Goal: Task Accomplishment & Management: Complete application form

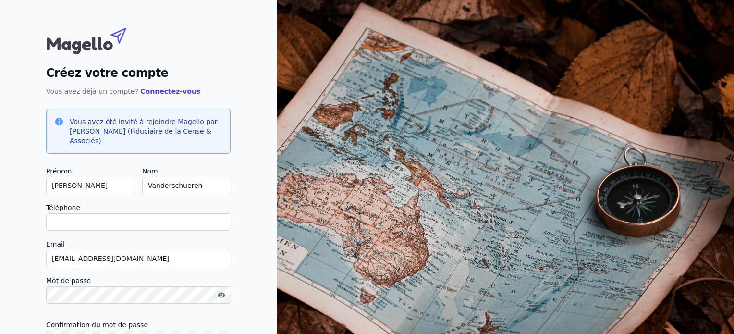
scroll to position [87, 0]
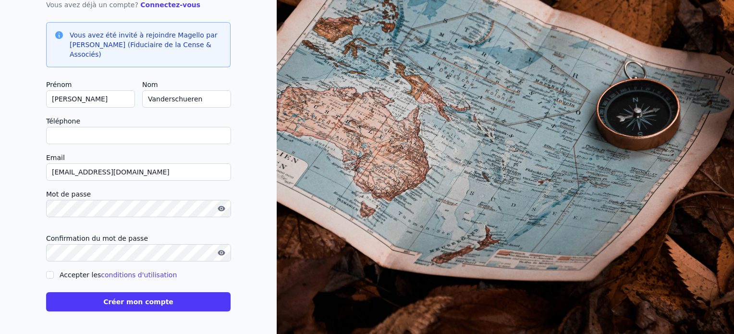
click at [125, 138] on input "Téléphone" at bounding box center [138, 135] width 185 height 17
type input "0"
checkbox input "false"
type input "0474367872"
click at [223, 209] on icon "button" at bounding box center [221, 208] width 7 height 5
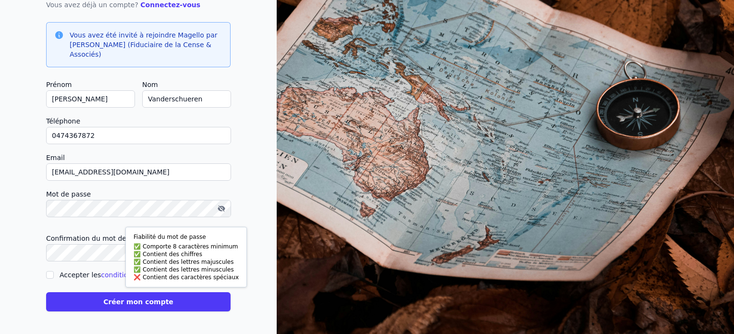
click at [37, 209] on div "Créez votre compte Vous avez déjà un compte? Connectez-vous Vous avez été invit…" at bounding box center [138, 123] width 277 height 421
click at [133, 303] on button "Créer mon compte" at bounding box center [138, 301] width 185 height 19
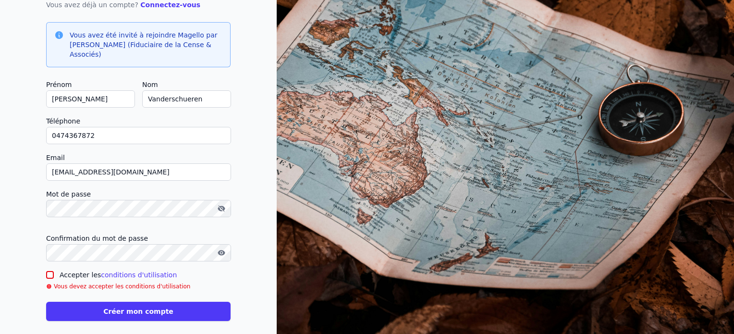
click at [52, 273] on input "Accepter les conditions d'utilisation" at bounding box center [50, 275] width 8 height 8
checkbox input "true"
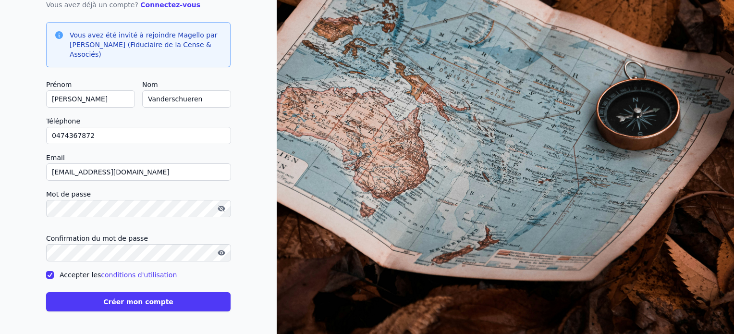
click at [94, 300] on button "Créer mon compte" at bounding box center [138, 301] width 185 height 19
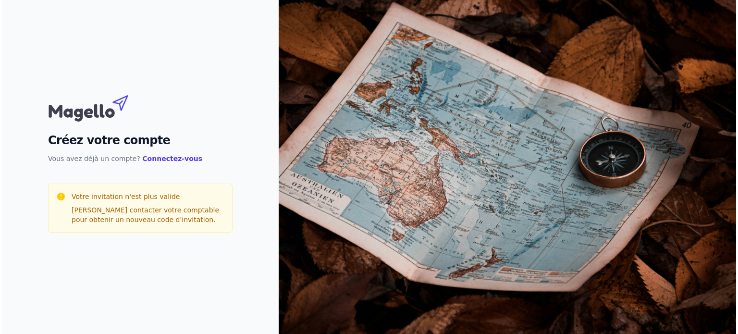
scroll to position [0, 0]
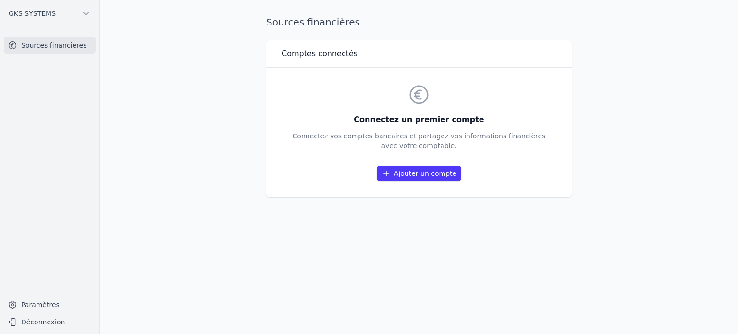
click at [413, 173] on link "Ajouter un compte" at bounding box center [419, 173] width 85 height 15
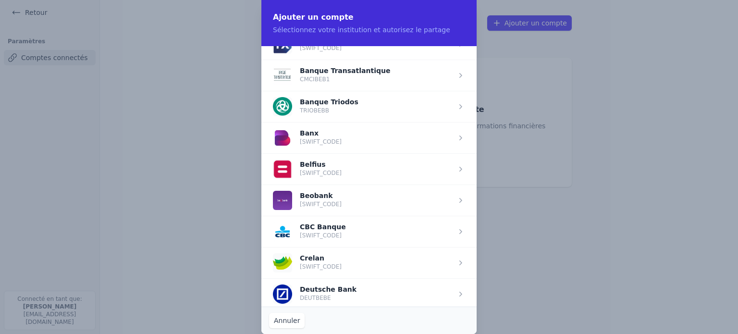
scroll to position [288, 0]
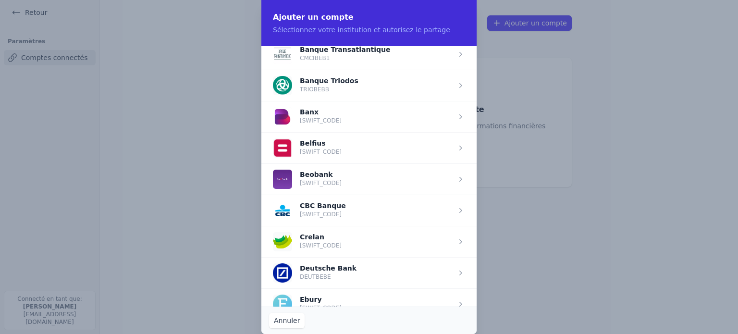
click at [362, 143] on span "button" at bounding box center [368, 147] width 215 height 31
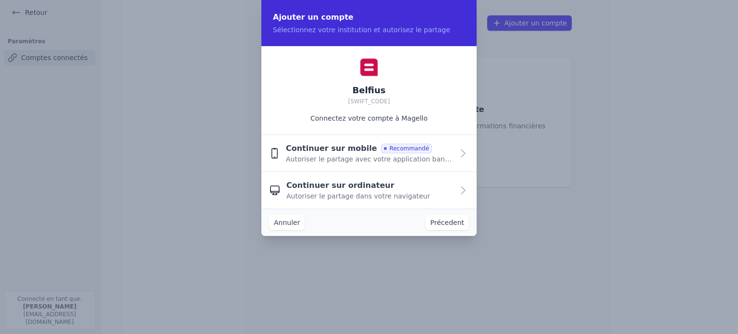
click at [450, 154] on span "Autoriser le partage avec votre application bancaire" at bounding box center [370, 159] width 168 height 10
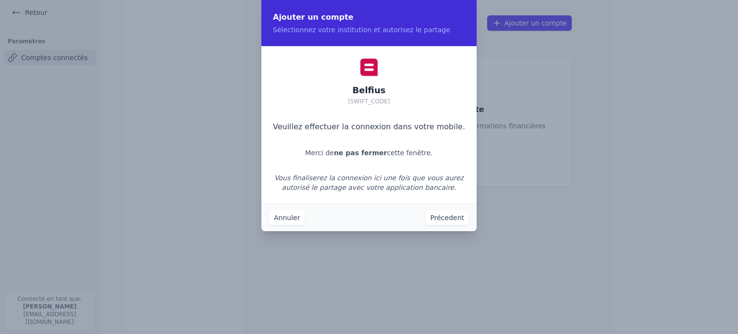
click at [442, 219] on button "Précedent" at bounding box center [447, 217] width 43 height 15
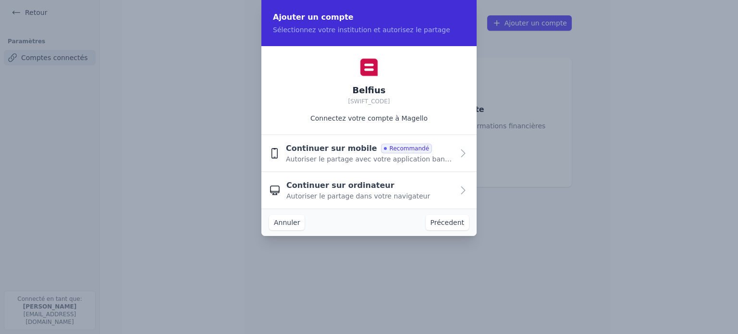
click at [389, 199] on span "Autoriser le partage dans votre navigateur" at bounding box center [358, 196] width 144 height 10
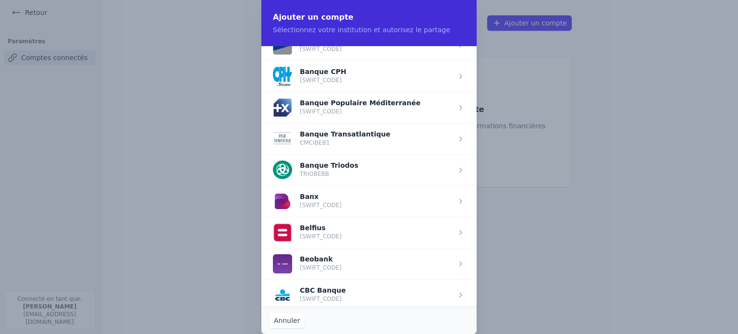
scroll to position [240, 0]
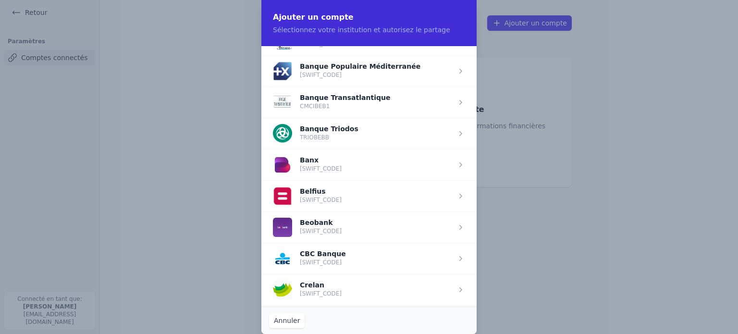
click at [337, 195] on span "button" at bounding box center [368, 195] width 215 height 31
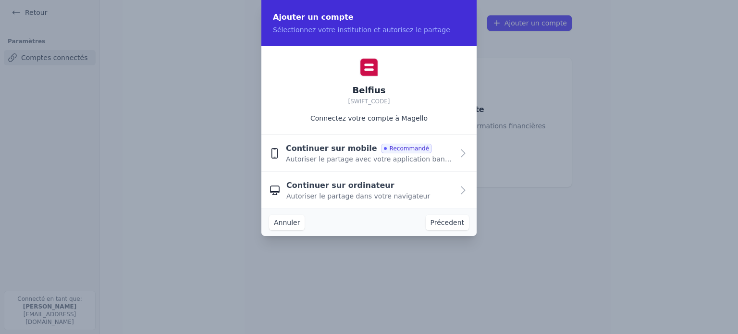
scroll to position [0, 0]
click at [464, 155] on icon "button" at bounding box center [464, 154] width 12 height 12
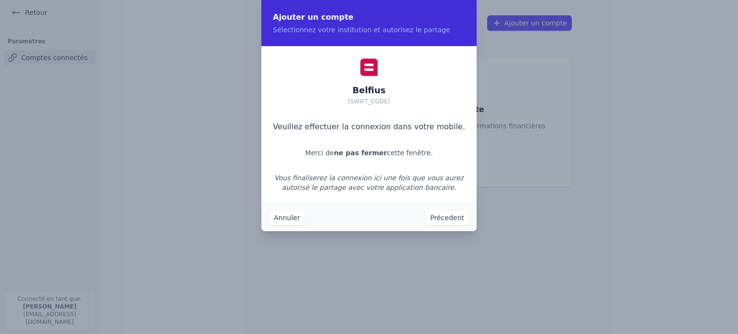
click at [449, 217] on button "Précedent" at bounding box center [447, 217] width 43 height 15
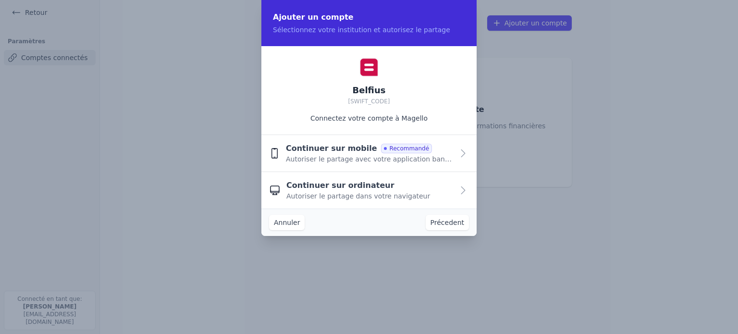
click at [345, 153] on span "Continuer sur mobile" at bounding box center [331, 149] width 91 height 12
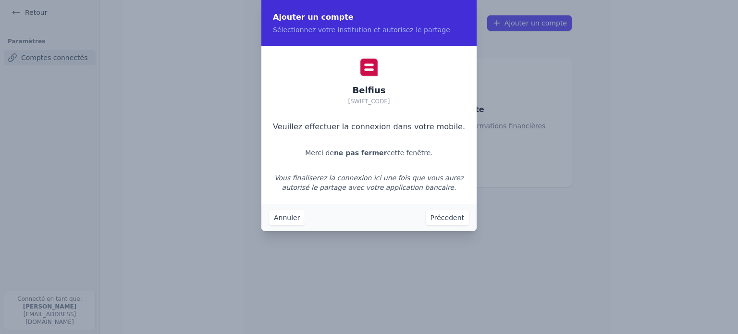
click at [457, 217] on button "Précedent" at bounding box center [447, 217] width 43 height 15
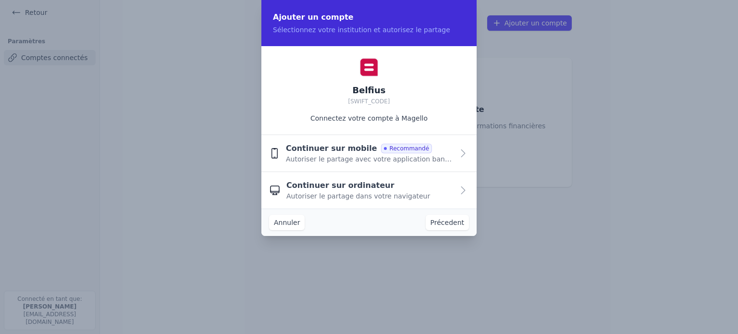
click at [457, 217] on button "Précedent" at bounding box center [447, 222] width 43 height 15
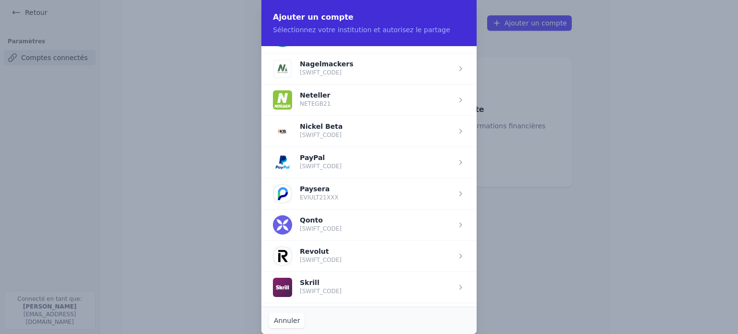
scroll to position [1154, 0]
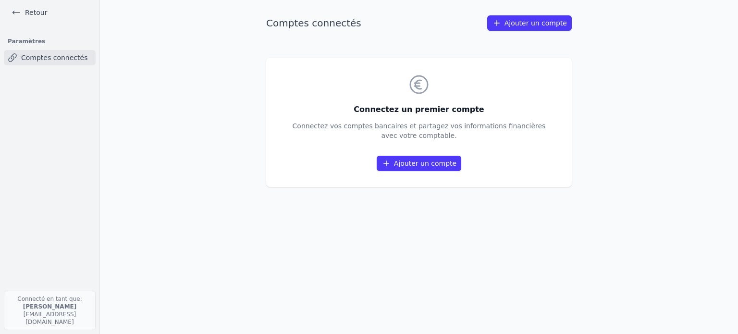
click at [224, 149] on main "Comptes connectés Ajouter un compte Connectez un premier compte Connectez vos c…" at bounding box center [369, 167] width 738 height 334
click at [429, 161] on link "Ajouter un compte" at bounding box center [419, 163] width 85 height 15
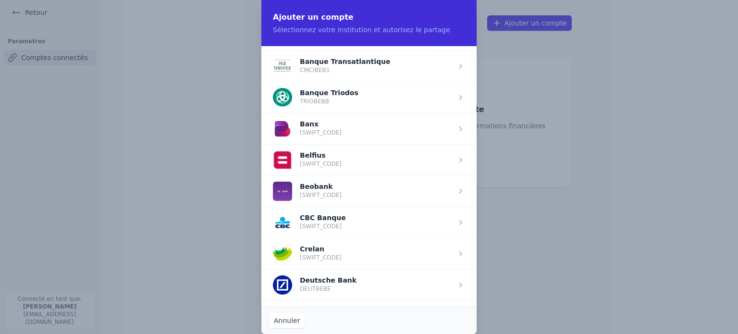
scroll to position [288, 0]
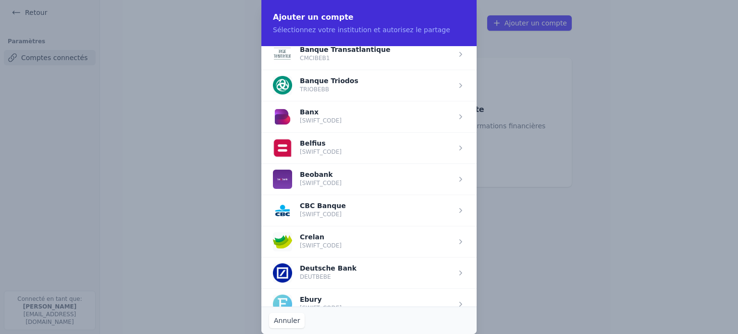
click at [386, 153] on span "button" at bounding box center [368, 147] width 215 height 31
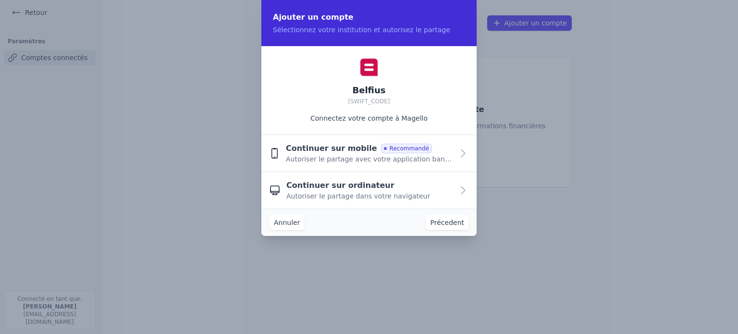
click at [354, 156] on span "Autoriser le partage avec votre application bancaire" at bounding box center [370, 159] width 168 height 10
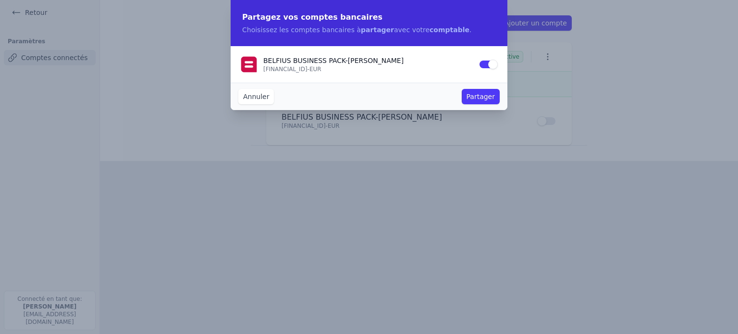
click at [478, 98] on button "Partager" at bounding box center [481, 96] width 38 height 15
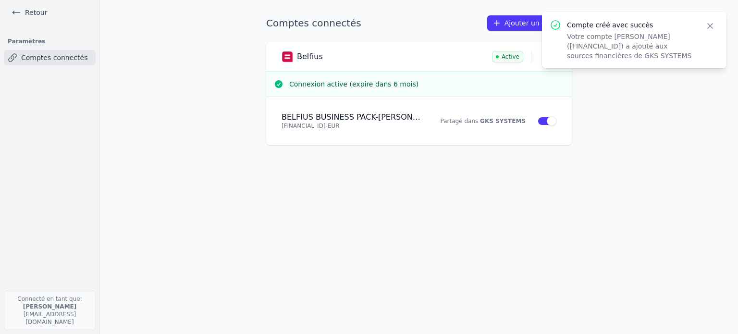
click at [684, 133] on main "Comptes connectés Ajouter un compte Belfius Active Connexion active (expire dan…" at bounding box center [369, 167] width 738 height 334
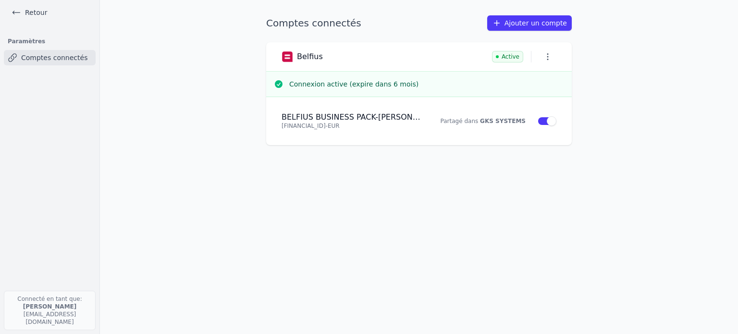
drag, startPoint x: 342, startPoint y: 0, endPoint x: 430, endPoint y: 9, distance: 88.3
click at [430, 9] on main "Comptes connectés Ajouter un compte Belfius Active Connexion active (expire dan…" at bounding box center [369, 167] width 738 height 334
click at [30, 13] on link "Retour" at bounding box center [29, 12] width 43 height 13
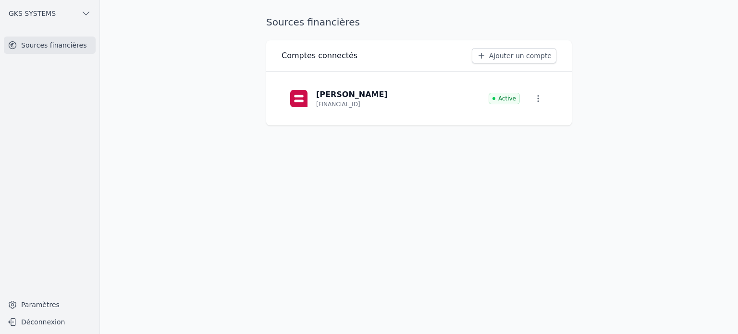
click at [73, 14] on button "GKS SYSTEMS" at bounding box center [50, 13] width 92 height 15
click at [76, 37] on span "GKS SYSTEMS" at bounding box center [70, 35] width 47 height 10
